Goal: Navigation & Orientation: Find specific page/section

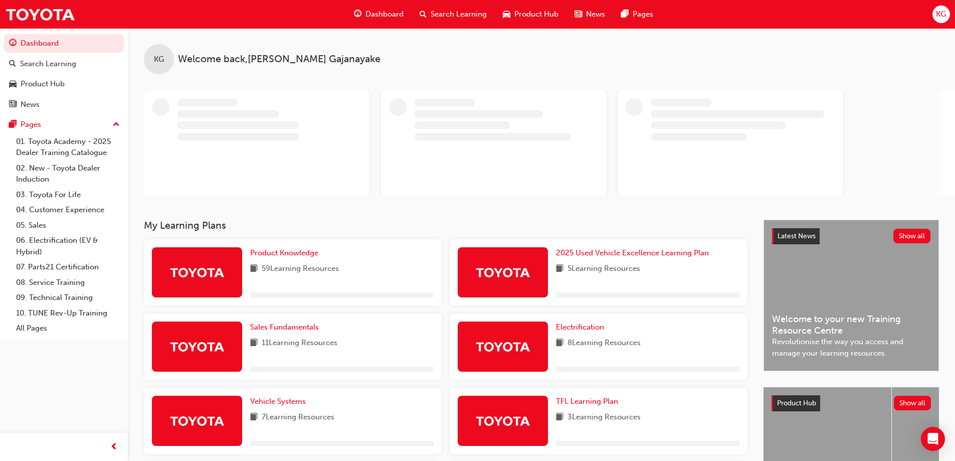
click at [392, 14] on span "Dashboard" at bounding box center [385, 15] width 38 height 12
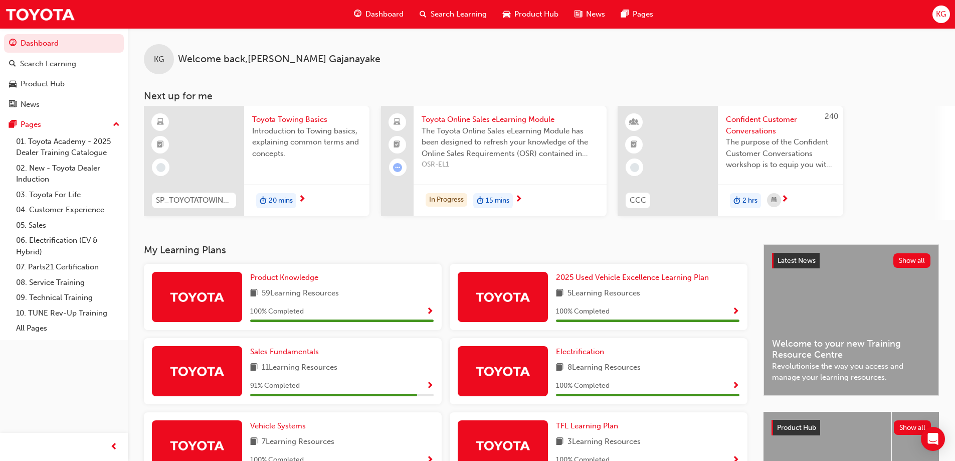
click at [392, 14] on span "Dashboard" at bounding box center [385, 15] width 38 height 12
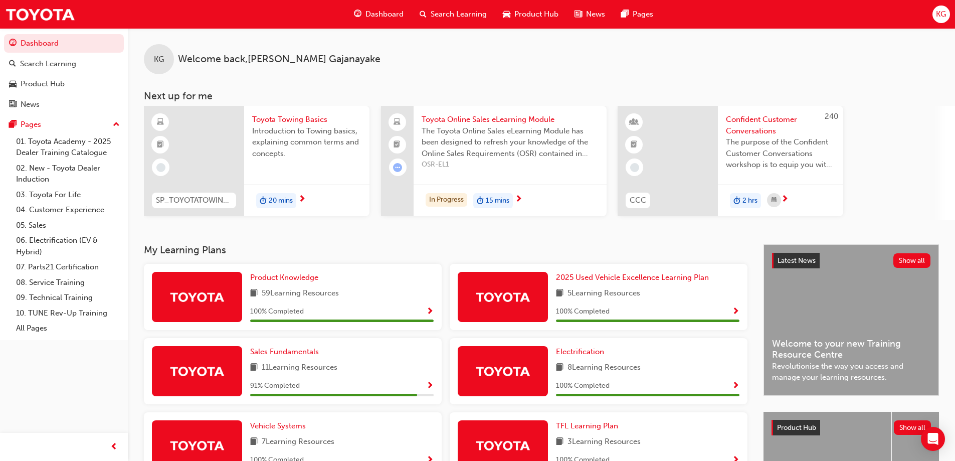
click at [392, 14] on span "Dashboard" at bounding box center [385, 15] width 38 height 12
